Goal: Find specific page/section: Find specific page/section

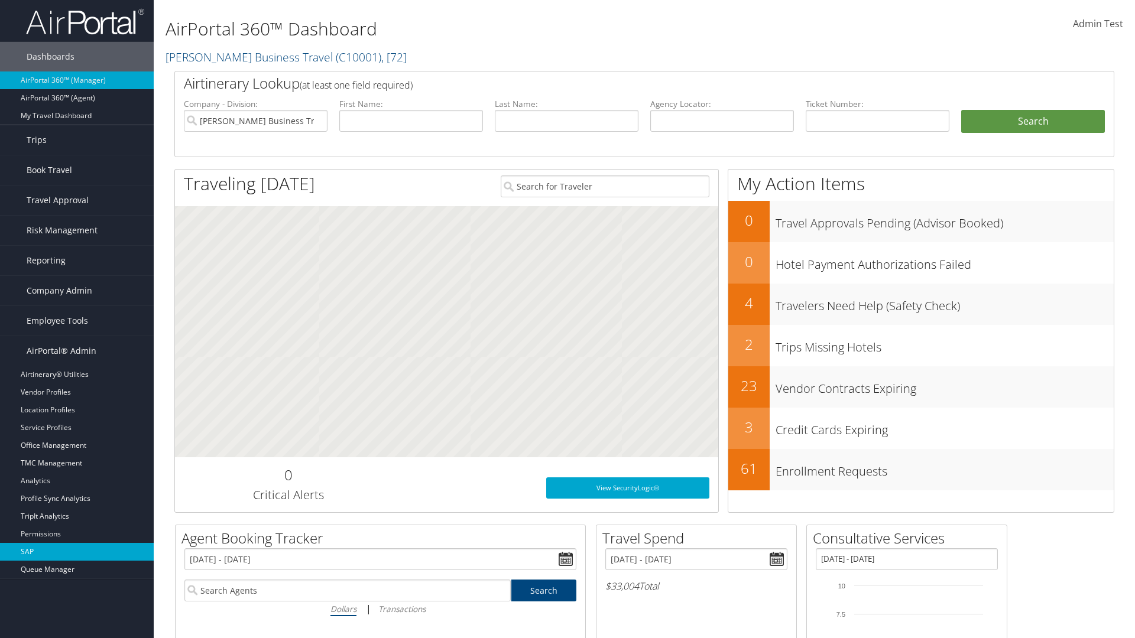
click at [77, 552] on link "SAP" at bounding box center [77, 552] width 154 height 18
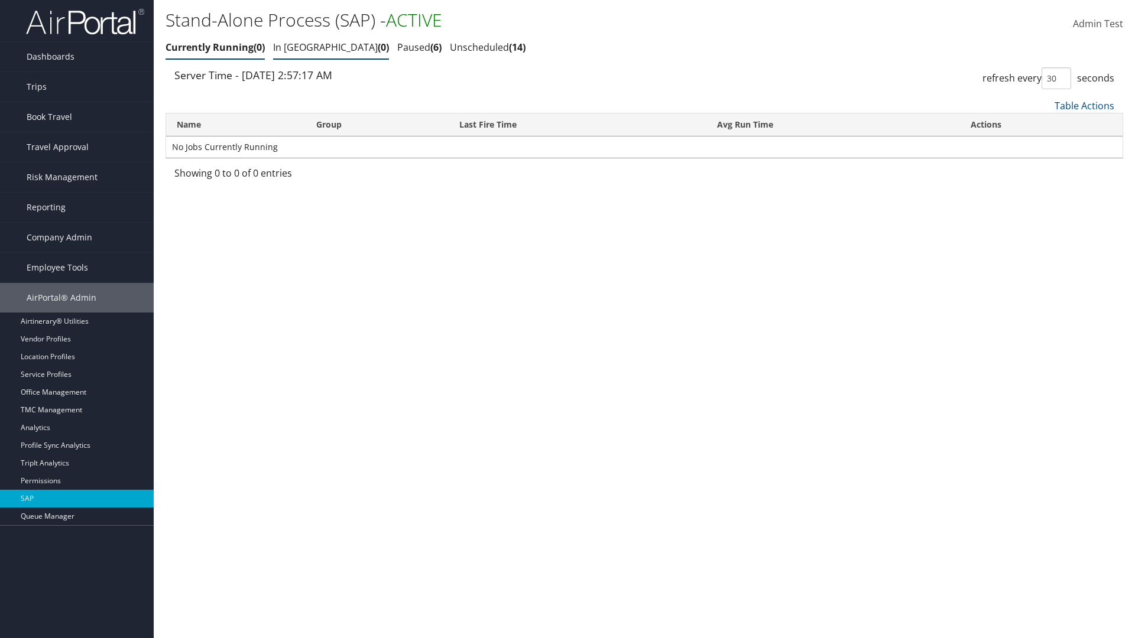
click at [297, 47] on link "In Queue 0" at bounding box center [331, 47] width 116 height 13
